Goal: Task Accomplishment & Management: Complete application form

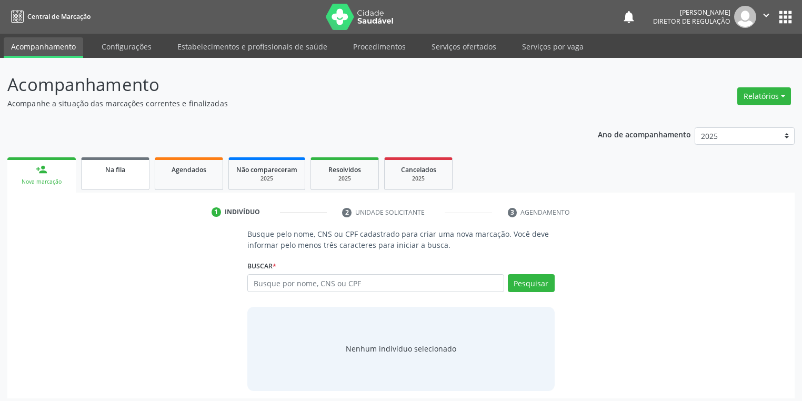
click at [116, 168] on span "Na fila" at bounding box center [115, 169] width 20 height 9
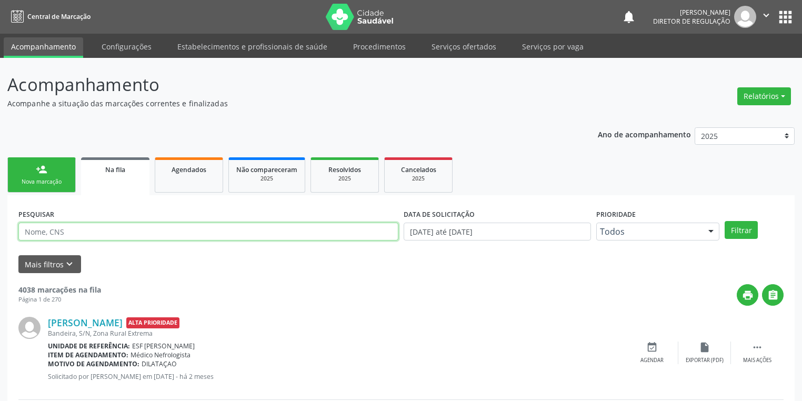
click at [55, 232] on input "text" at bounding box center [208, 232] width 380 height 18
type input "708009348025120"
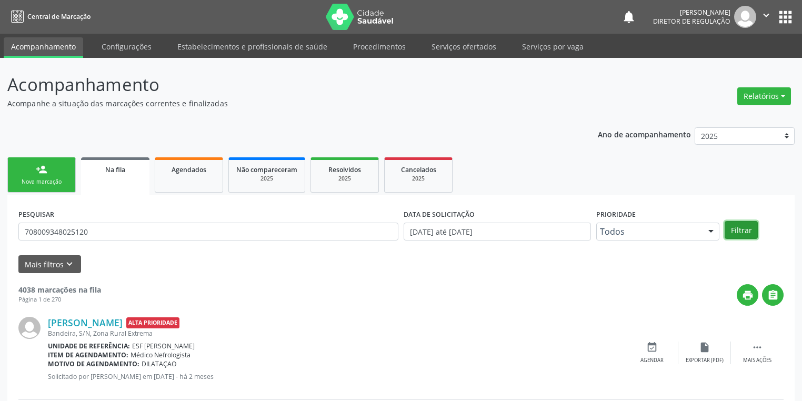
click at [731, 232] on button "Filtrar" at bounding box center [741, 230] width 33 height 18
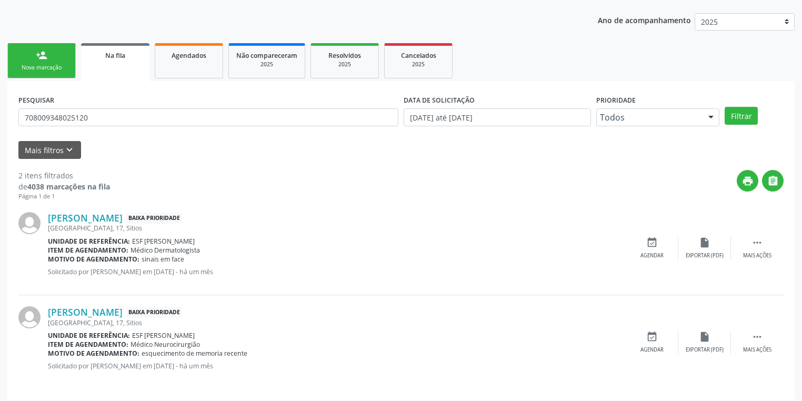
scroll to position [119, 0]
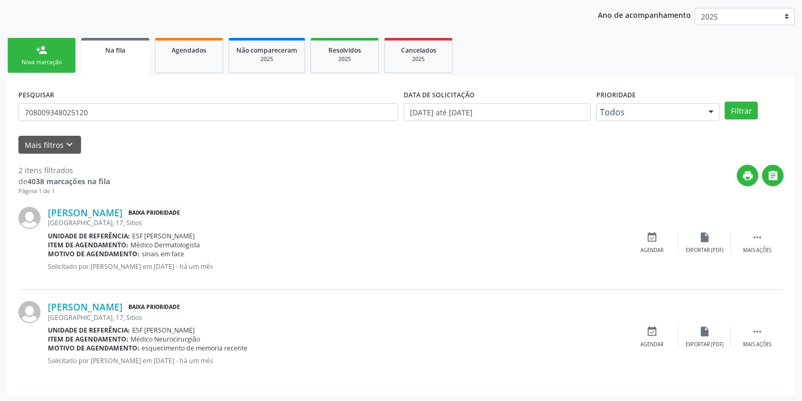
click at [459, 168] on div "print " at bounding box center [447, 180] width 674 height 31
click at [38, 56] on link "person_add Nova marcação" at bounding box center [41, 55] width 68 height 35
click at [38, 56] on div "Acompanhamento Acompanhe a situação das marcações correntes e finalizadas Relat…" at bounding box center [401, 170] width 802 height 464
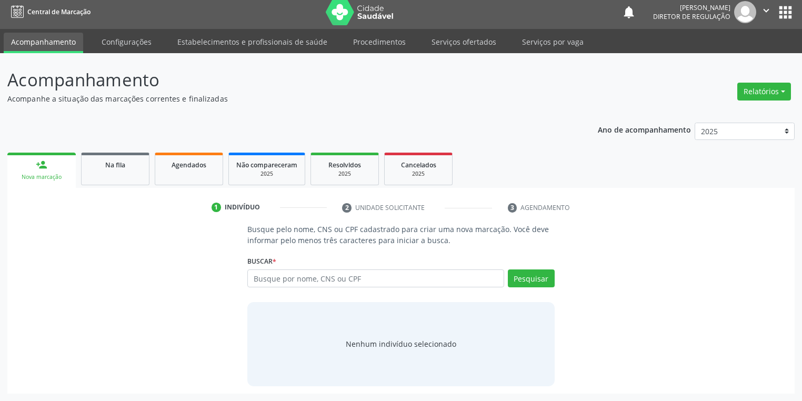
scroll to position [4, 0]
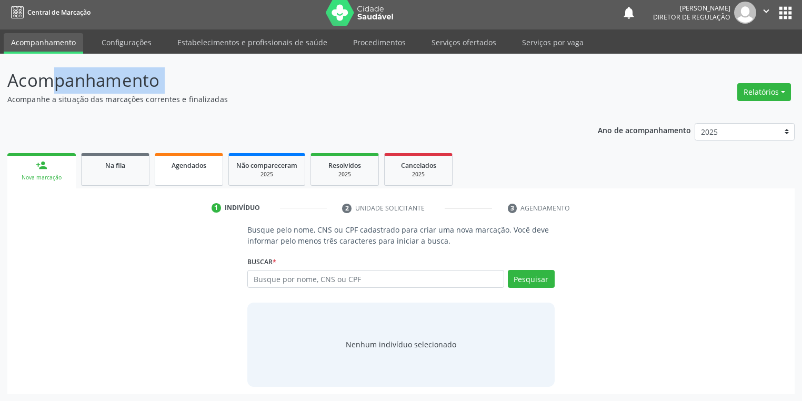
click at [200, 180] on link "Agendados" at bounding box center [189, 169] width 68 height 33
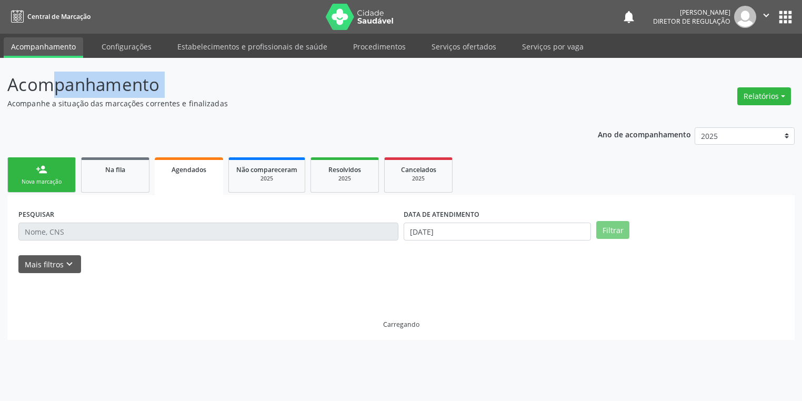
scroll to position [0, 0]
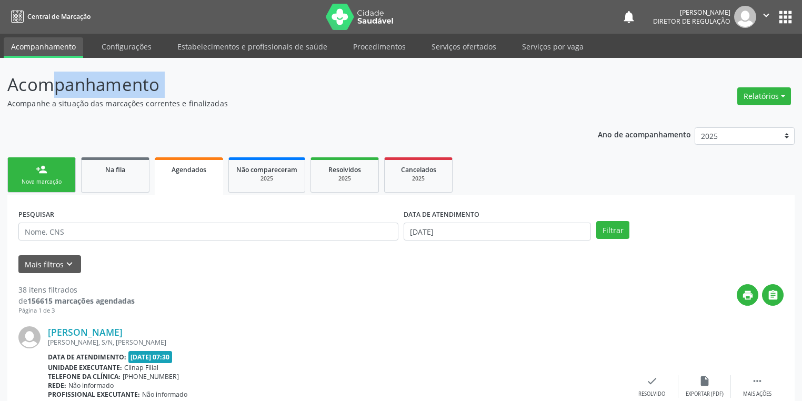
click at [38, 175] on link "person_add Nova marcação" at bounding box center [41, 174] width 68 height 35
click at [38, 175] on div "person_add" at bounding box center [42, 170] width 12 height 12
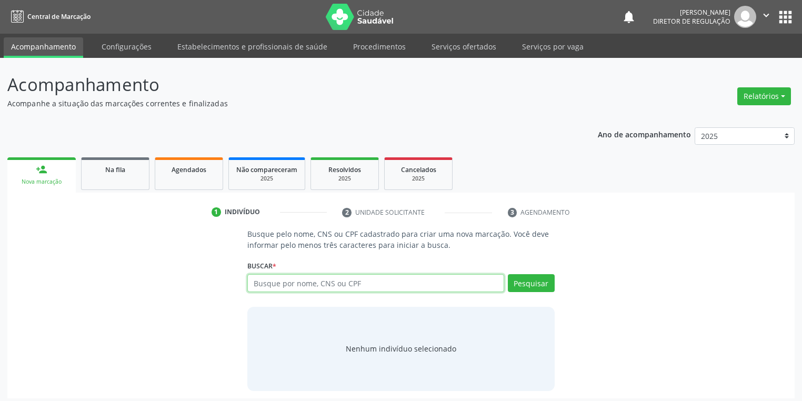
click at [273, 282] on input "text" at bounding box center [375, 283] width 257 height 18
type input "25014449415"
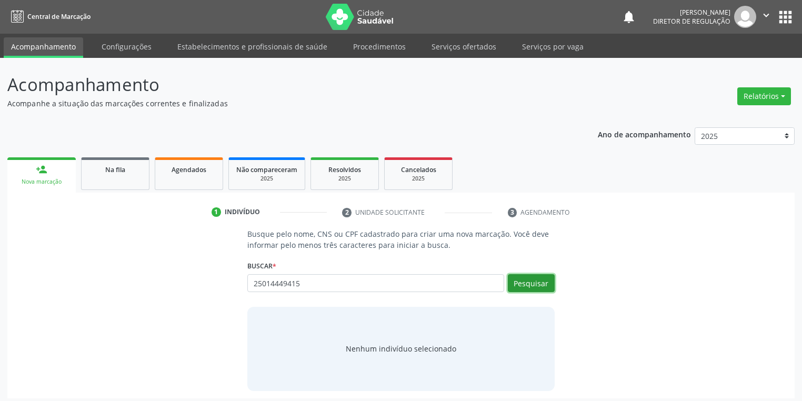
click at [532, 277] on button "Pesquisar" at bounding box center [531, 283] width 47 height 18
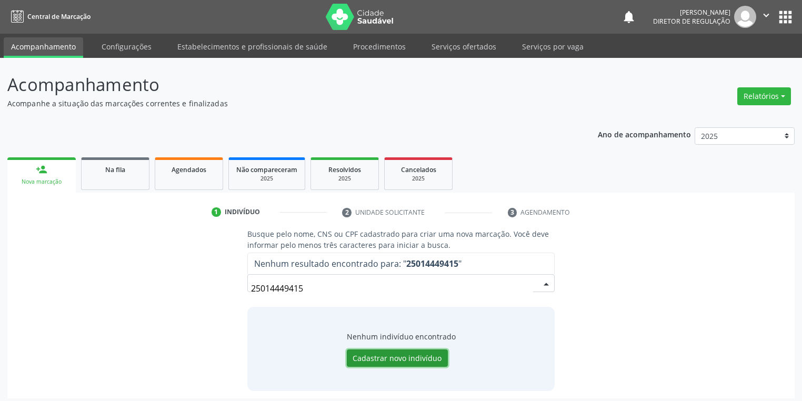
click at [396, 355] on button "Cadastrar novo indivíduo" at bounding box center [397, 359] width 101 height 18
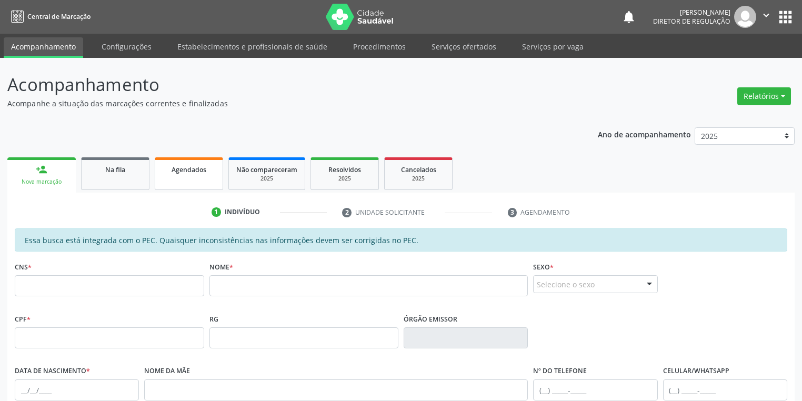
click at [172, 177] on link "Agendados" at bounding box center [189, 173] width 68 height 33
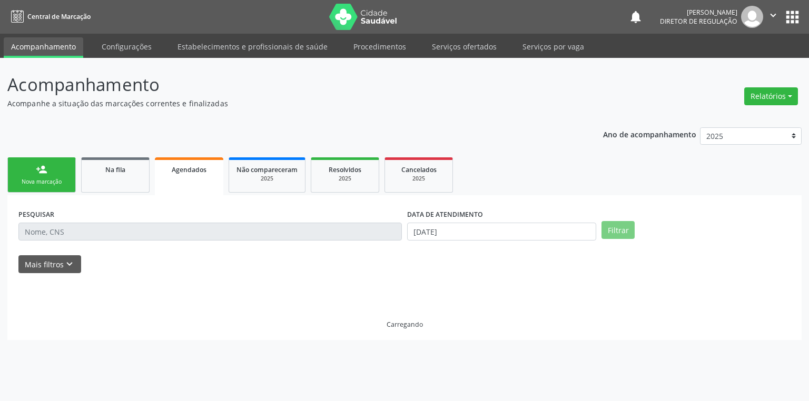
click at [49, 183] on div "Nova marcação" at bounding box center [41, 182] width 53 height 8
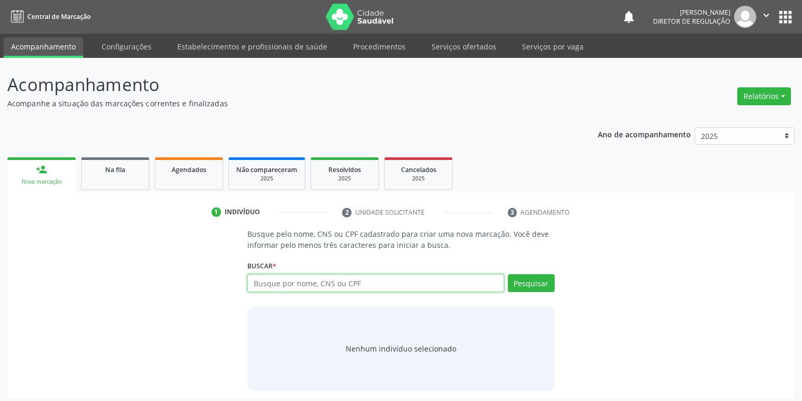
click at [266, 286] on input "text" at bounding box center [375, 283] width 257 height 18
type input "71171558414"
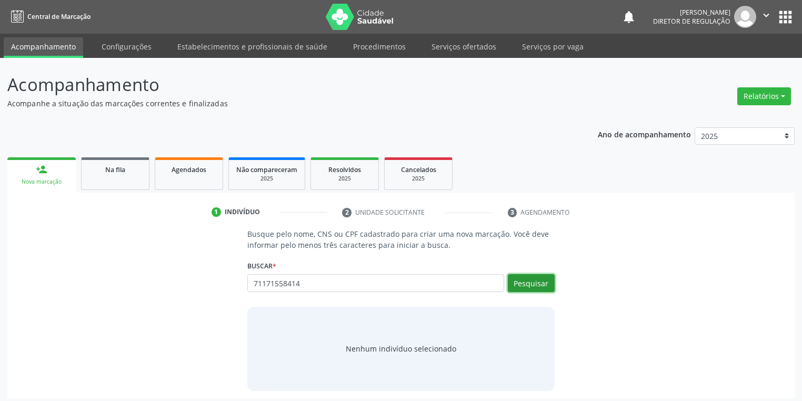
click at [531, 280] on button "Pesquisar" at bounding box center [531, 283] width 47 height 18
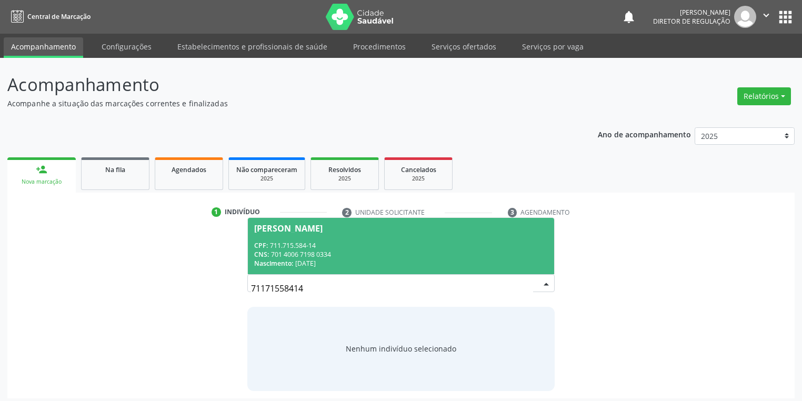
click at [291, 244] on div "CPF: 711.715.584-14" at bounding box center [401, 245] width 294 height 9
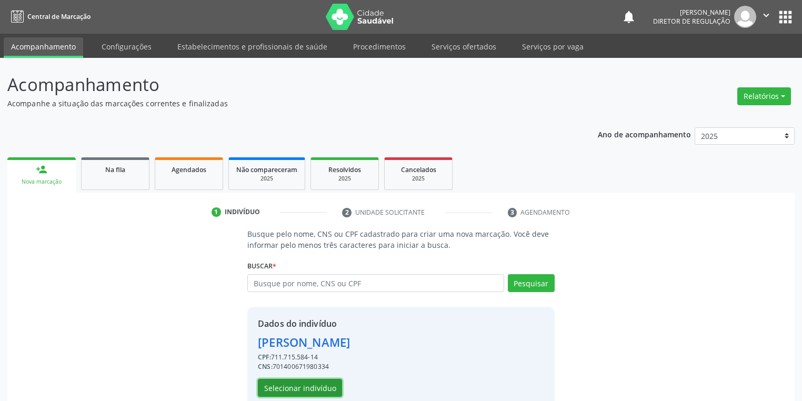
click at [284, 391] on button "Selecionar indivíduo" at bounding box center [300, 388] width 84 height 18
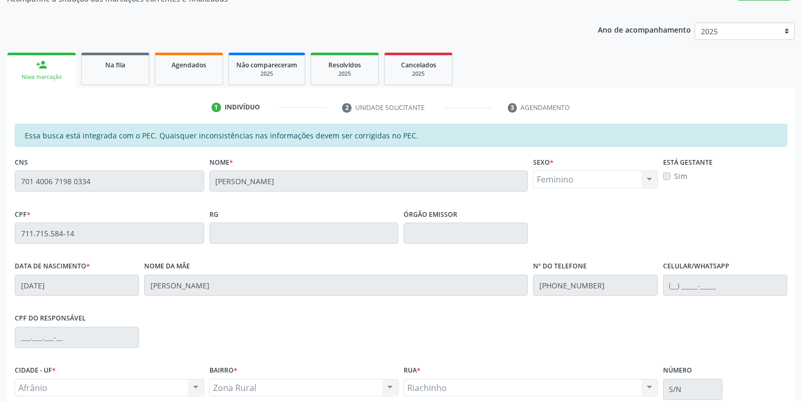
scroll to position [200, 0]
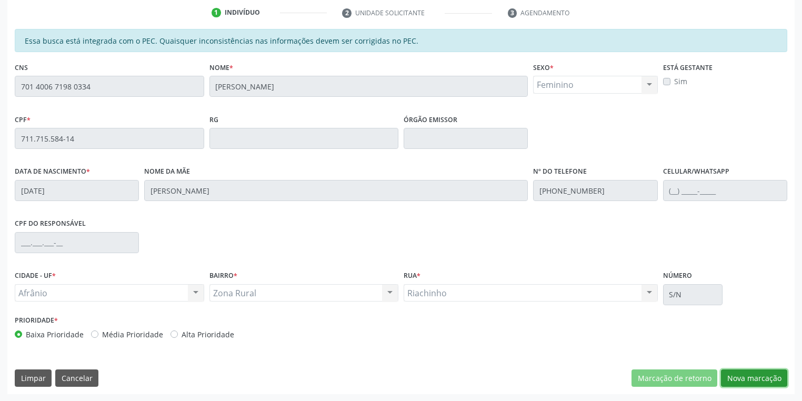
click at [739, 379] on button "Nova marcação" at bounding box center [754, 379] width 66 height 18
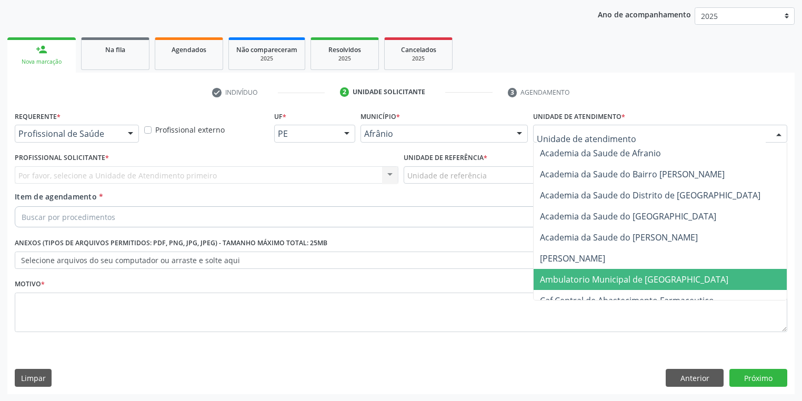
click at [546, 278] on span "Ambulatorio Municipal de [GEOGRAPHIC_DATA]" at bounding box center [634, 280] width 188 height 12
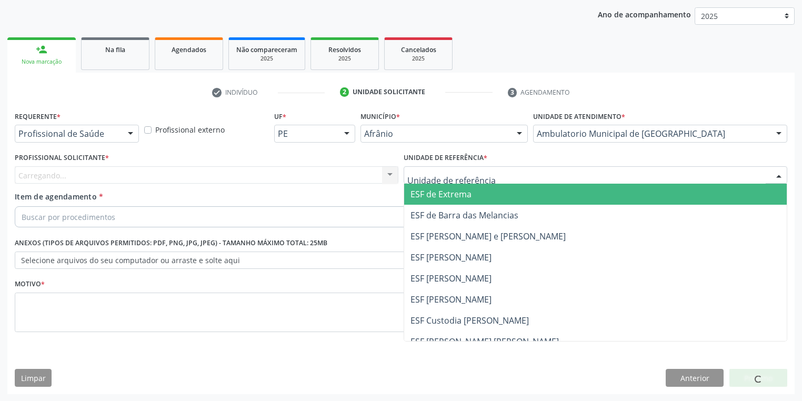
drag, startPoint x: 434, startPoint y: 177, endPoint x: 443, endPoint y: 252, distance: 74.8
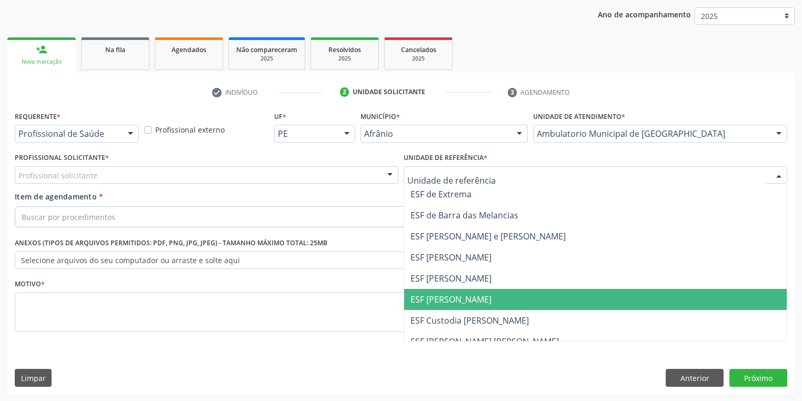
drag, startPoint x: 447, startPoint y: 301, endPoint x: 371, endPoint y: 264, distance: 85.0
click at [446, 301] on span "ESF [PERSON_NAME]" at bounding box center [451, 300] width 81 height 12
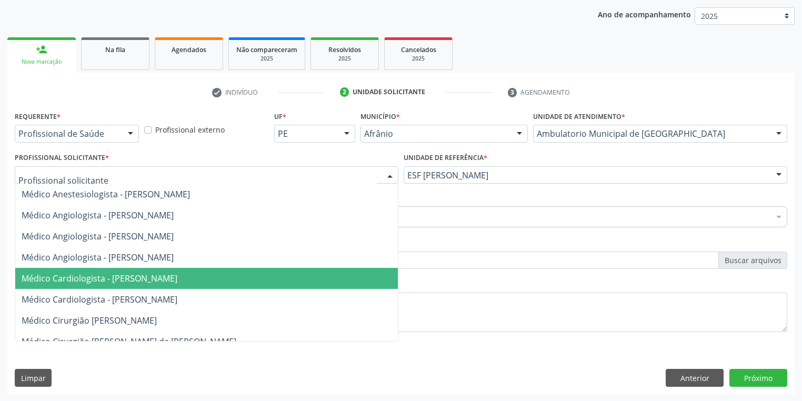
click at [114, 279] on span "Médico Cardiologista - [PERSON_NAME]" at bounding box center [100, 279] width 156 height 12
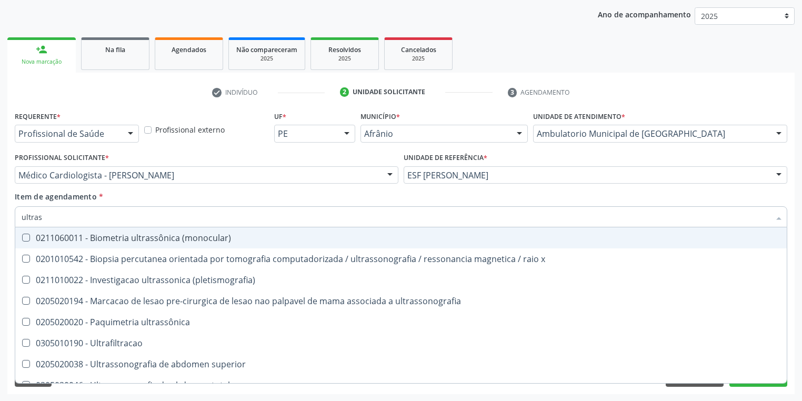
type input "ultrass"
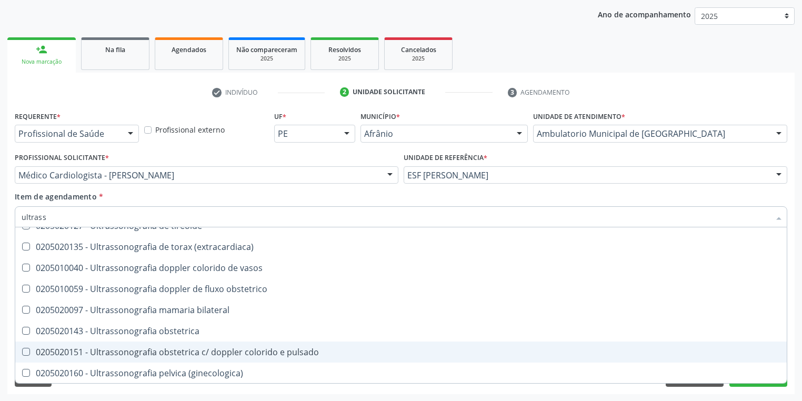
scroll to position [295, 0]
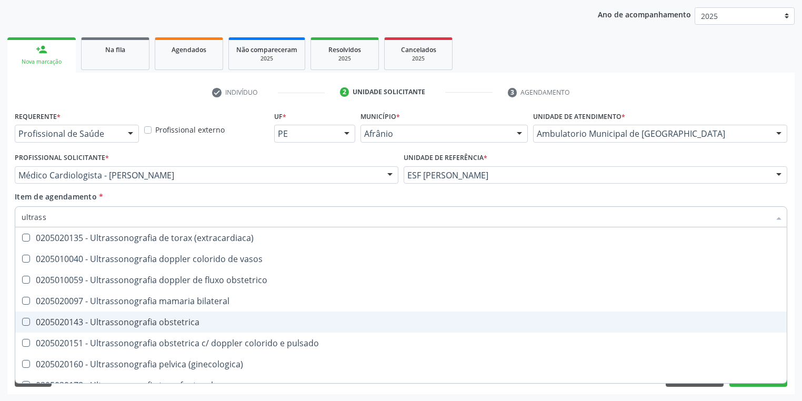
click at [180, 321] on div "0205020143 - Ultrassonografia obstetrica" at bounding box center [401, 322] width 759 height 8
checkbox obstetrica "true"
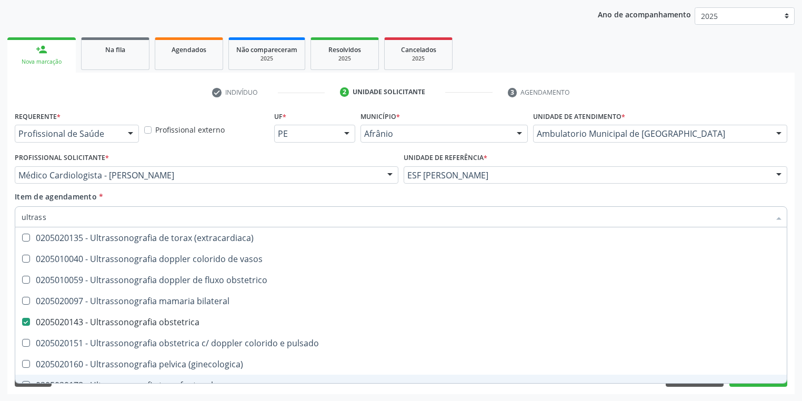
click at [65, 392] on div "Requerente * Profissional de Saúde Profissional de Saúde Paciente Nenhum result…" at bounding box center [401, 251] width 788 height 286
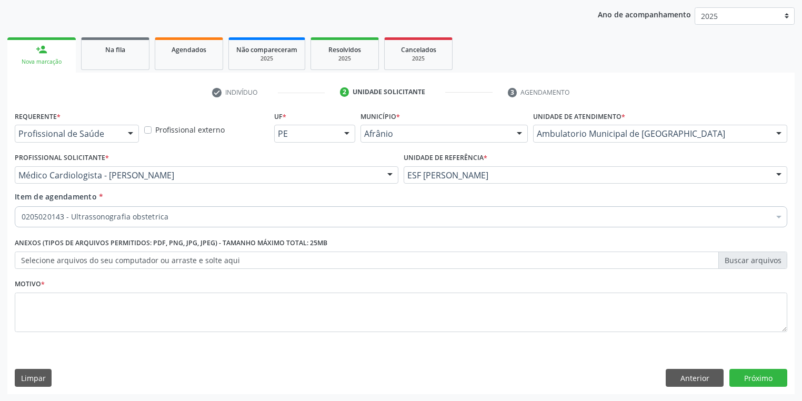
scroll to position [0, 0]
click at [61, 332] on textarea at bounding box center [401, 313] width 773 height 40
type textarea "*"
click at [750, 377] on button "Próximo" at bounding box center [759, 378] width 58 height 18
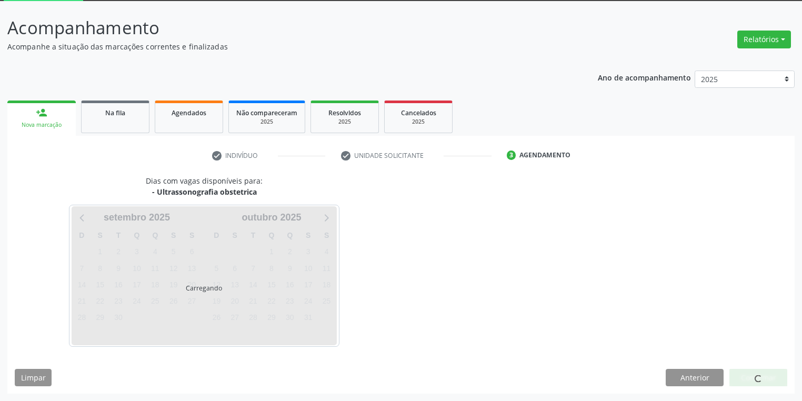
scroll to position [56, 0]
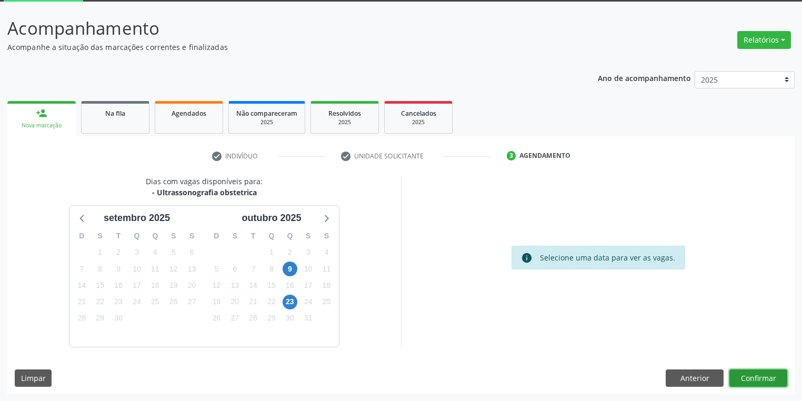
click at [755, 378] on button "Confirmar" at bounding box center [759, 379] width 58 height 18
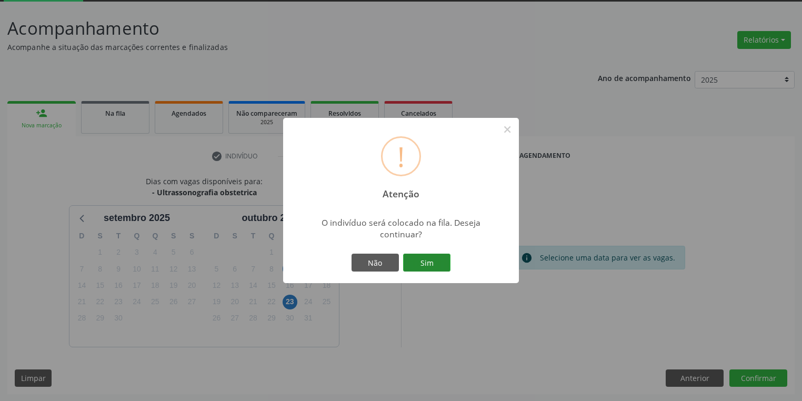
click at [433, 261] on button "Sim" at bounding box center [426, 263] width 47 height 18
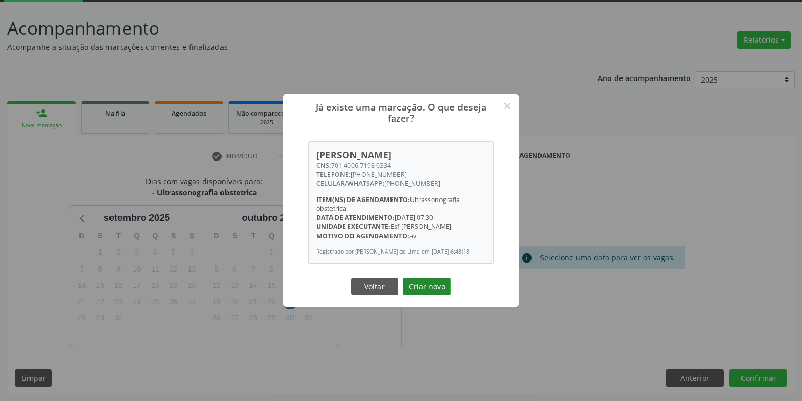
click at [444, 290] on button "Criar novo" at bounding box center [427, 287] width 48 height 18
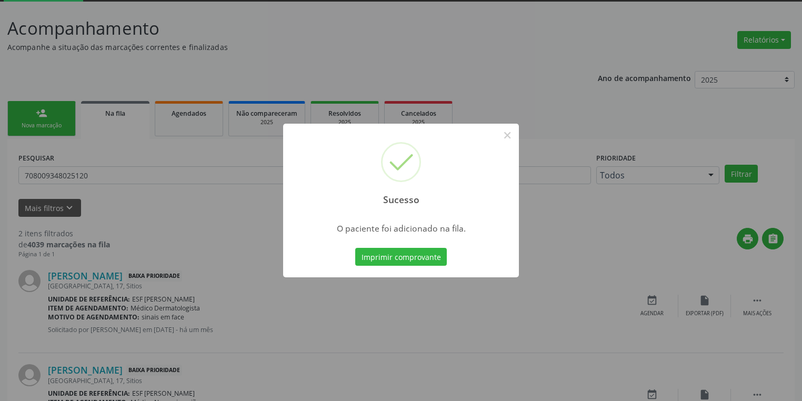
scroll to position [0, 0]
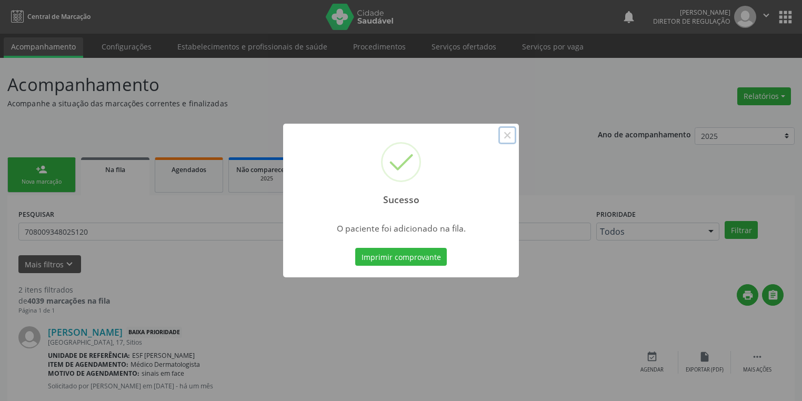
drag, startPoint x: 508, startPoint y: 139, endPoint x: 328, endPoint y: 133, distance: 180.1
click at [507, 137] on button "×" at bounding box center [508, 135] width 18 height 18
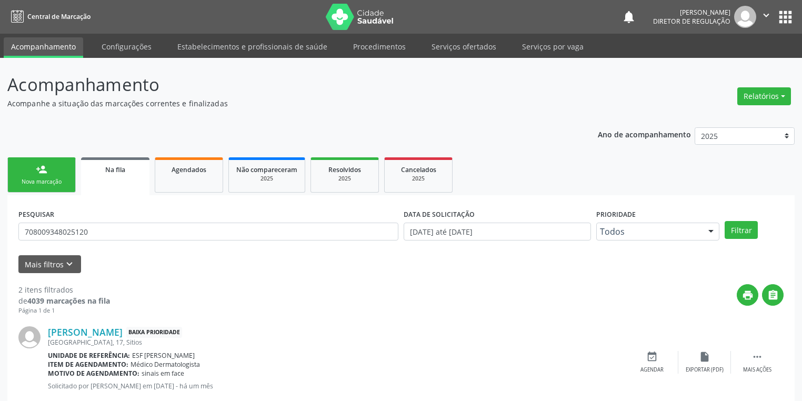
click at [65, 173] on link "person_add Nova marcação" at bounding box center [41, 174] width 68 height 35
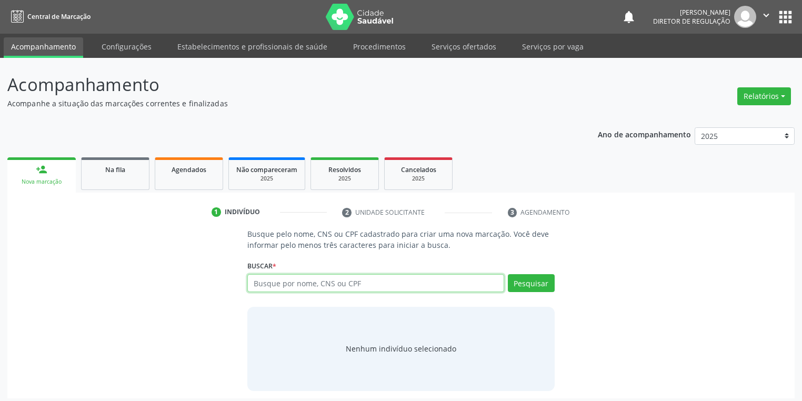
click at [274, 277] on input "text" at bounding box center [375, 283] width 257 height 18
type input "706805290227926"
click at [532, 285] on button "Pesquisar" at bounding box center [531, 283] width 47 height 18
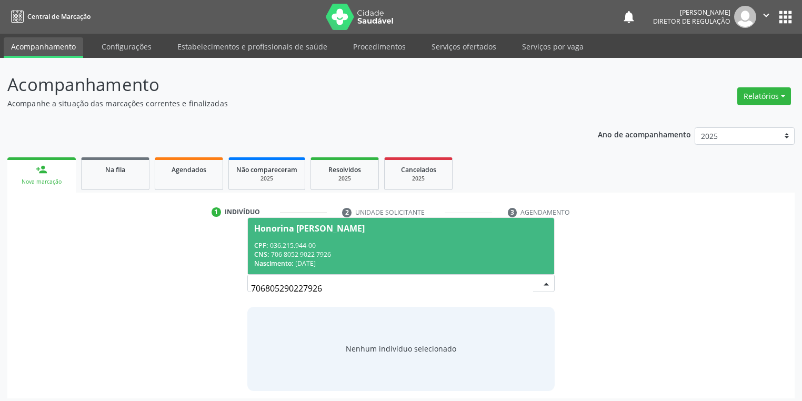
click at [328, 242] on div "CPF: 036.215.944-00" at bounding box center [401, 245] width 294 height 9
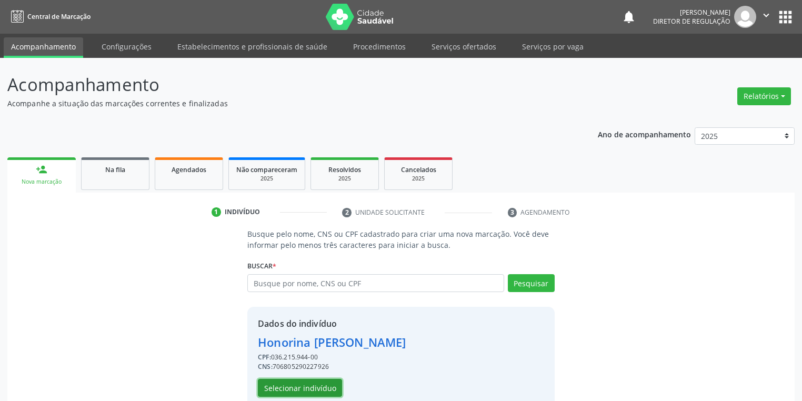
click at [317, 383] on button "Selecionar indivíduo" at bounding box center [300, 388] width 84 height 18
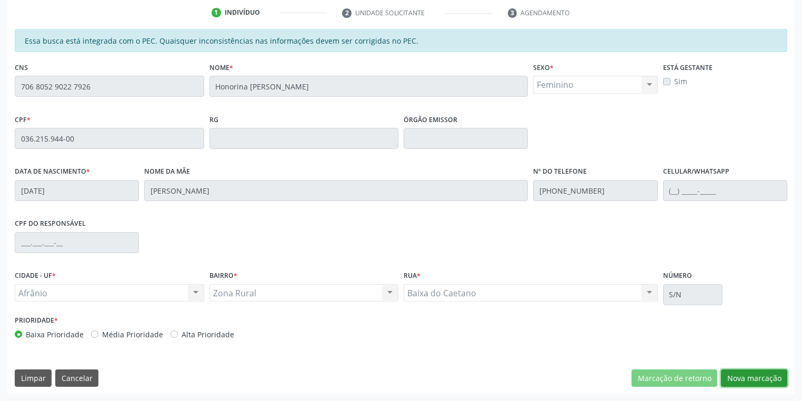
click at [740, 381] on button "Nova marcação" at bounding box center [754, 379] width 66 height 18
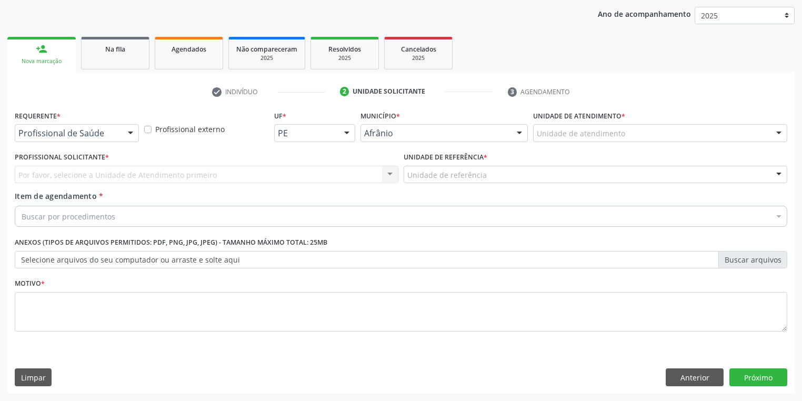
scroll to position [120, 0]
drag, startPoint x: 550, startPoint y: 132, endPoint x: 560, endPoint y: 196, distance: 65.1
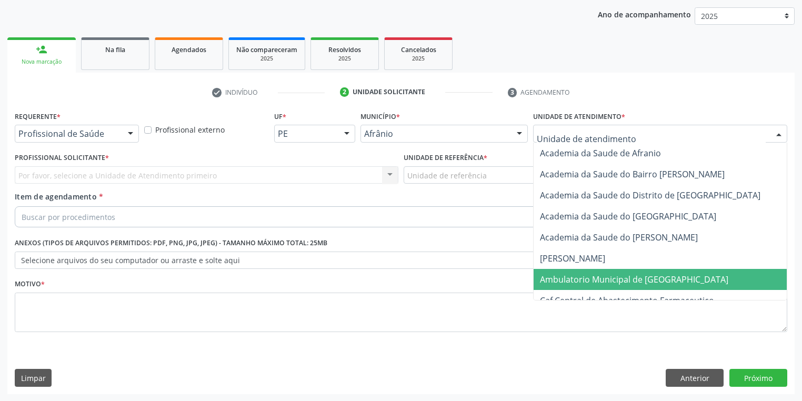
click at [561, 276] on span "Ambulatorio Municipal de [GEOGRAPHIC_DATA]" at bounding box center [634, 280] width 188 height 12
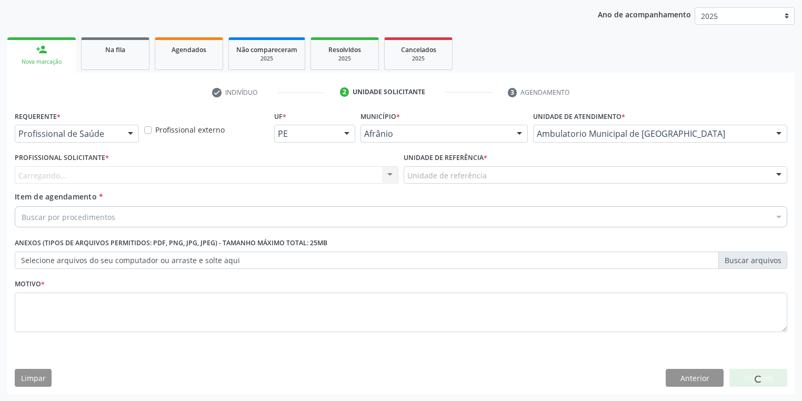
click at [449, 186] on div "Unidade de referência * Unidade de referência ESF de Extrema ESF de Barra das M…" at bounding box center [595, 170] width 389 height 41
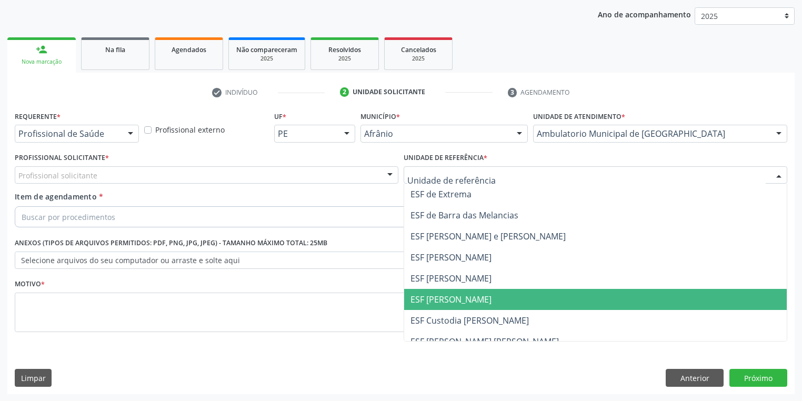
click at [430, 307] on span "ESF [PERSON_NAME]" at bounding box center [595, 299] width 383 height 21
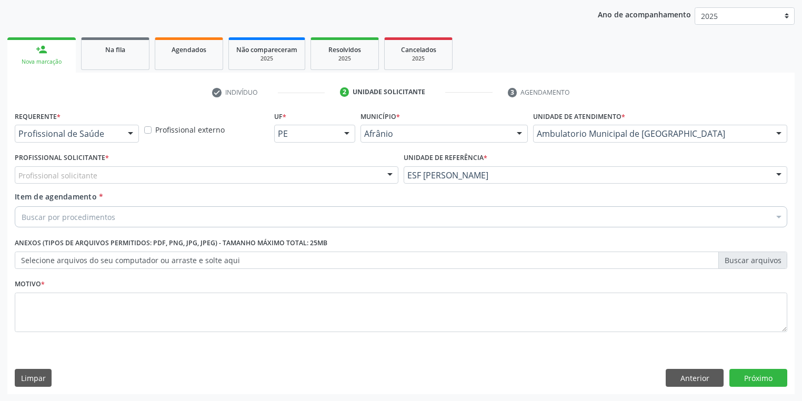
drag, startPoint x: 54, startPoint y: 174, endPoint x: 65, endPoint y: 197, distance: 25.7
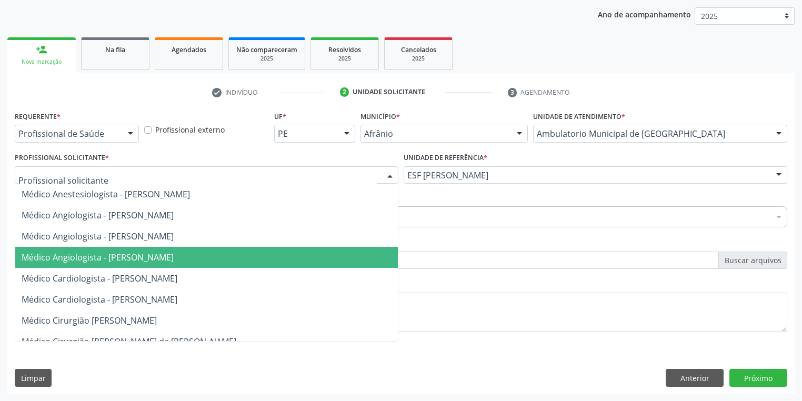
click at [95, 260] on span "Médico Angiologista - [PERSON_NAME]" at bounding box center [98, 258] width 152 height 12
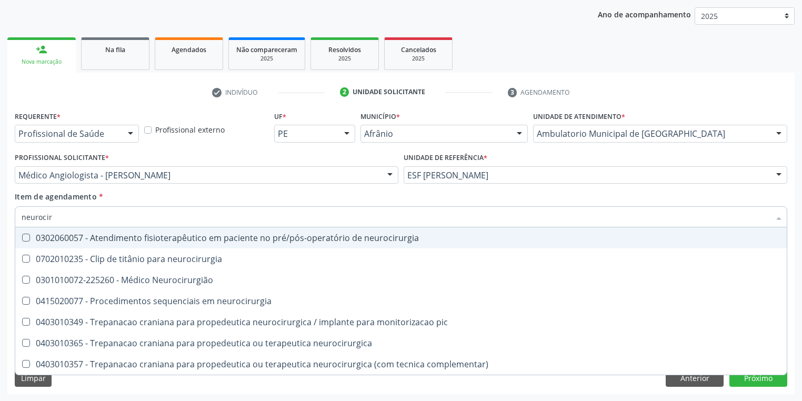
type input "neurociru"
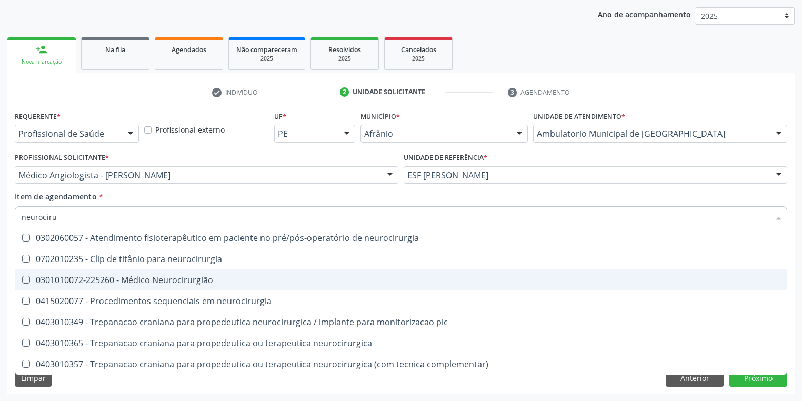
click at [78, 278] on div "0301010072-225260 - Médico Neurocirurgião" at bounding box center [401, 280] width 759 height 8
checkbox Neurocirurgião "true"
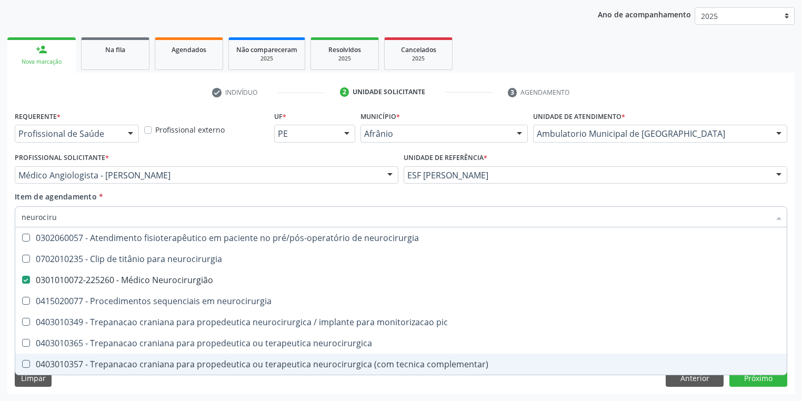
click at [81, 388] on div "Requerente * Profissional de Saúde Profissional de Saúde Paciente Nenhum result…" at bounding box center [401, 251] width 788 height 286
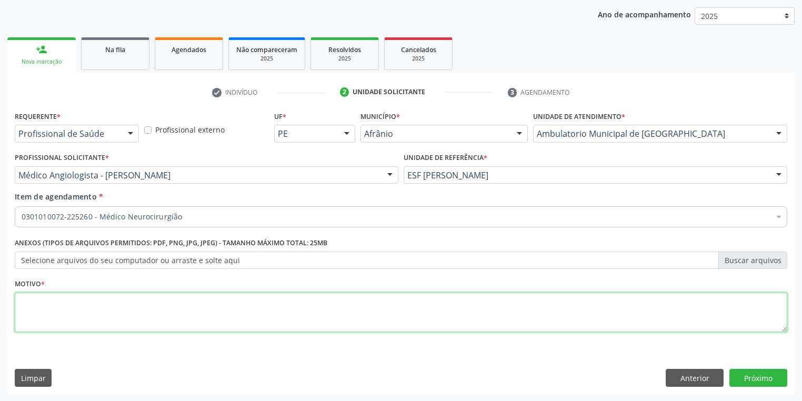
click at [50, 301] on textarea at bounding box center [401, 313] width 773 height 40
type textarea "*"
click at [764, 379] on button "Próximo" at bounding box center [759, 378] width 58 height 18
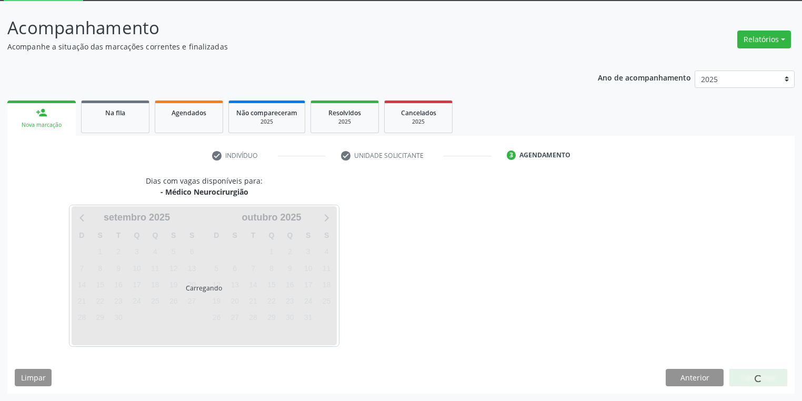
scroll to position [56, 0]
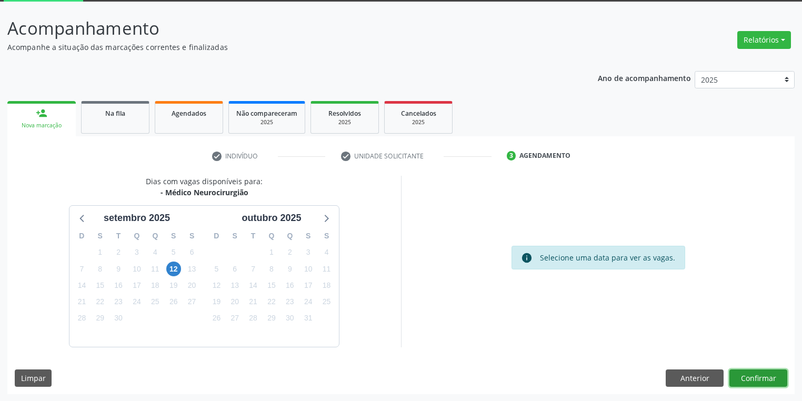
click at [745, 374] on button "Confirmar" at bounding box center [759, 379] width 58 height 18
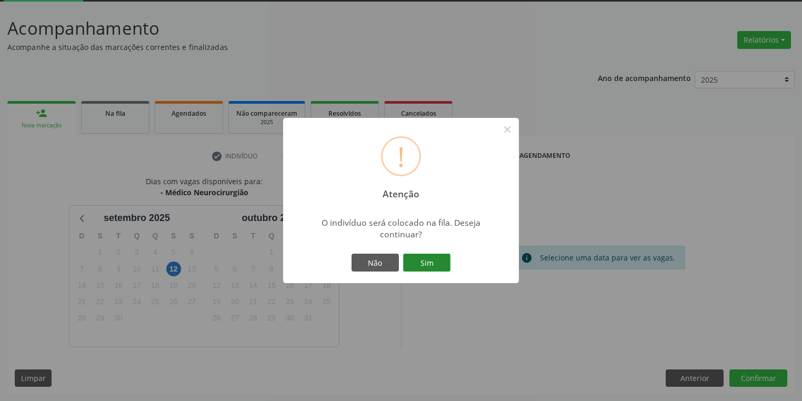
click at [431, 263] on button "Sim" at bounding box center [426, 263] width 47 height 18
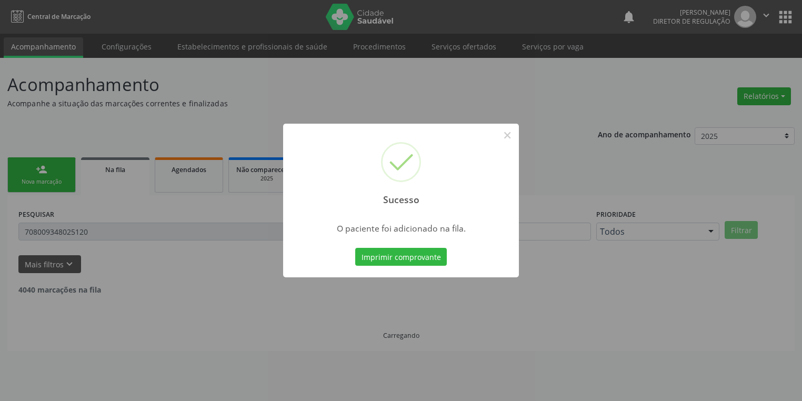
scroll to position [0, 0]
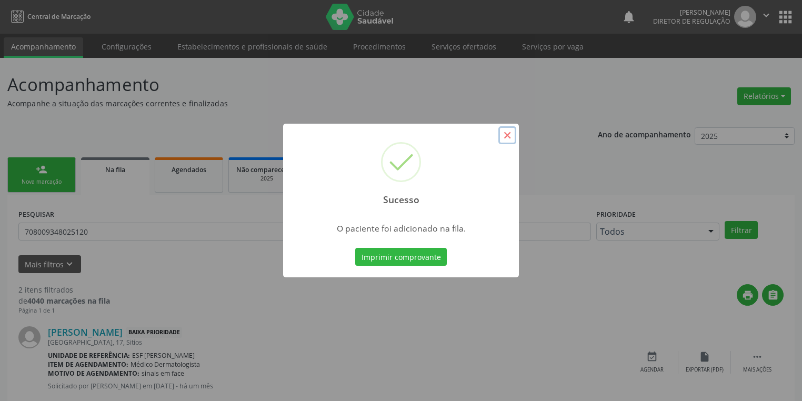
click at [511, 138] on button "×" at bounding box center [508, 135] width 18 height 18
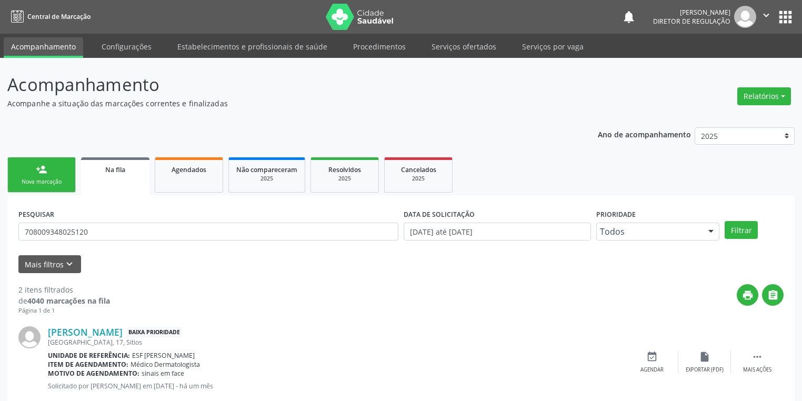
click at [52, 173] on link "person_add Nova marcação" at bounding box center [41, 174] width 68 height 35
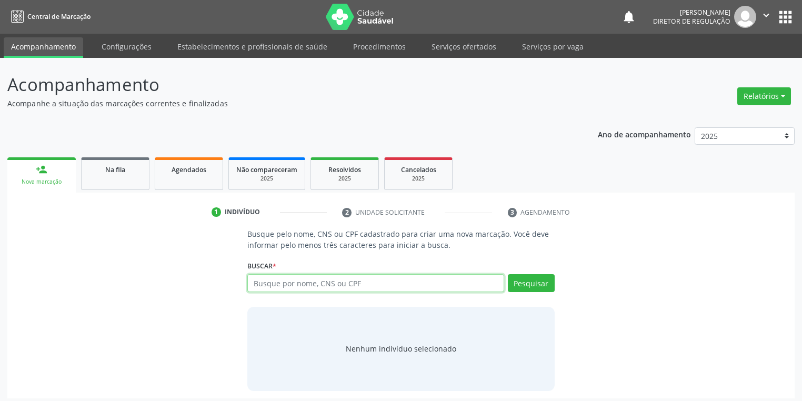
click at [270, 279] on input "text" at bounding box center [375, 283] width 257 height 18
type input "706801778133227"
click at [539, 281] on button "Pesquisar" at bounding box center [531, 283] width 47 height 18
click at [321, 282] on input "706801778133227" at bounding box center [375, 283] width 257 height 18
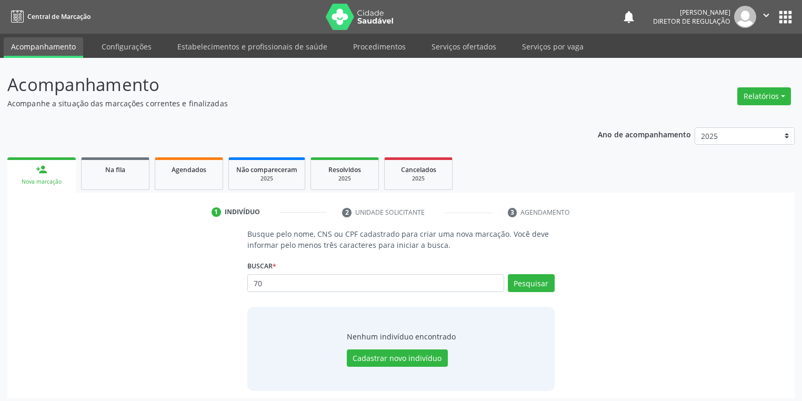
type input "7"
click at [529, 278] on button "Pesquisar" at bounding box center [531, 283] width 47 height 18
click at [330, 285] on input "706801778133322" at bounding box center [375, 283] width 257 height 18
type input "706801778133327"
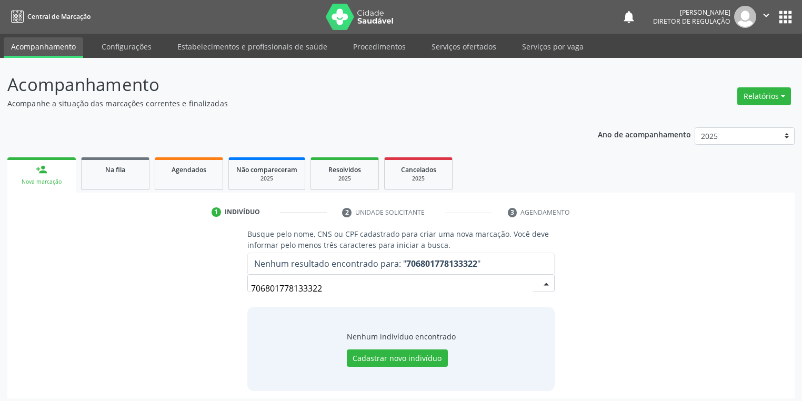
click at [334, 286] on input "706801778133322" at bounding box center [392, 288] width 282 height 21
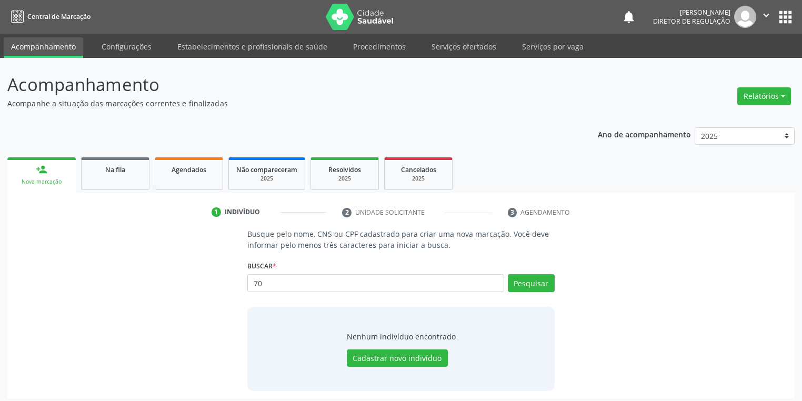
type input "7"
type input "706801778133327"
click at [527, 286] on button "Pesquisar" at bounding box center [531, 283] width 47 height 18
click at [402, 356] on button "Cadastrar novo indivíduo" at bounding box center [397, 359] width 101 height 18
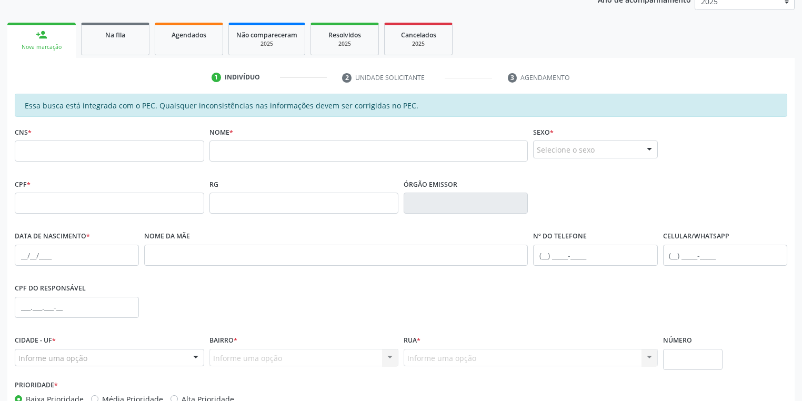
scroll to position [200, 0]
